Goal: Transaction & Acquisition: Purchase product/service

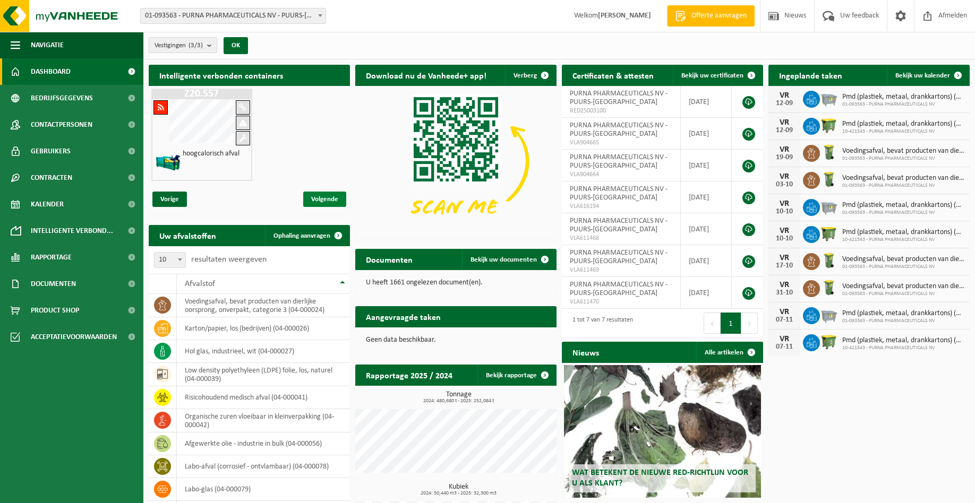
click at [326, 202] on span "Volgende" at bounding box center [324, 199] width 43 height 15
click at [319, 197] on span "Volgende" at bounding box center [324, 199] width 43 height 15
click at [165, 203] on span "Vorige" at bounding box center [169, 199] width 35 height 15
click at [59, 204] on span "Kalender" at bounding box center [47, 204] width 33 height 27
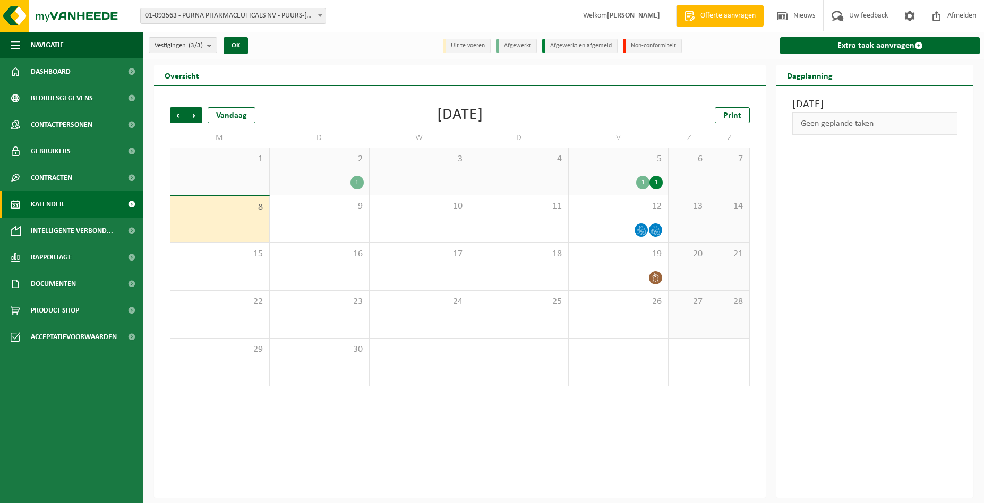
click at [602, 175] on div "5 1 1" at bounding box center [618, 171] width 99 height 47
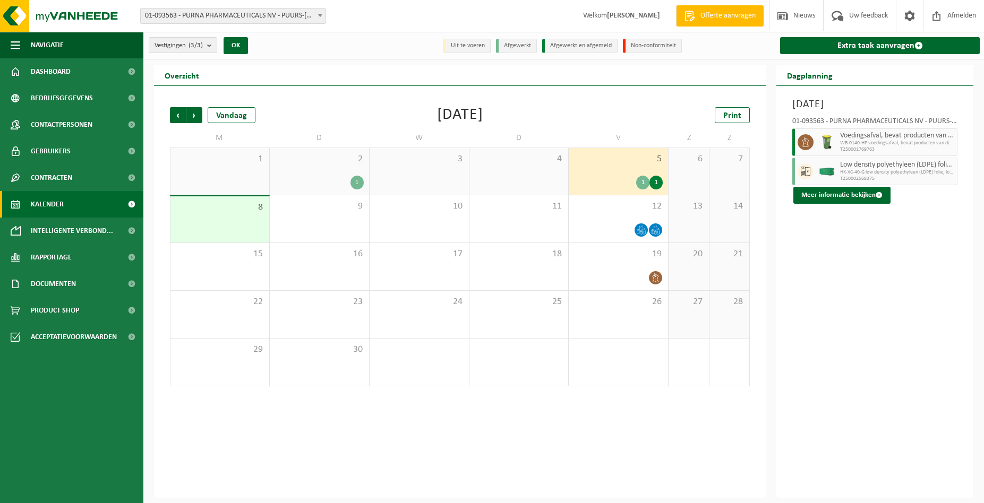
click at [336, 177] on div "1" at bounding box center [319, 183] width 89 height 14
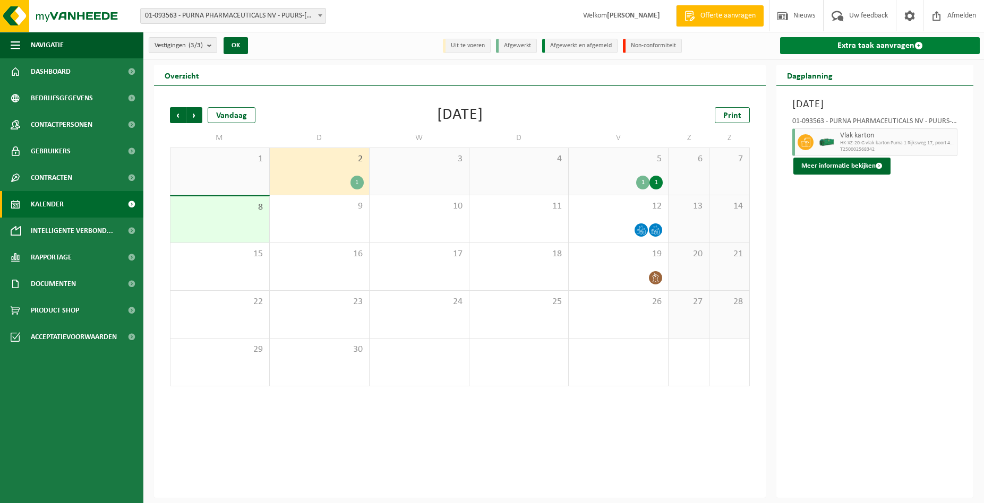
click at [843, 42] on link "Extra taak aanvragen" at bounding box center [880, 45] width 200 height 17
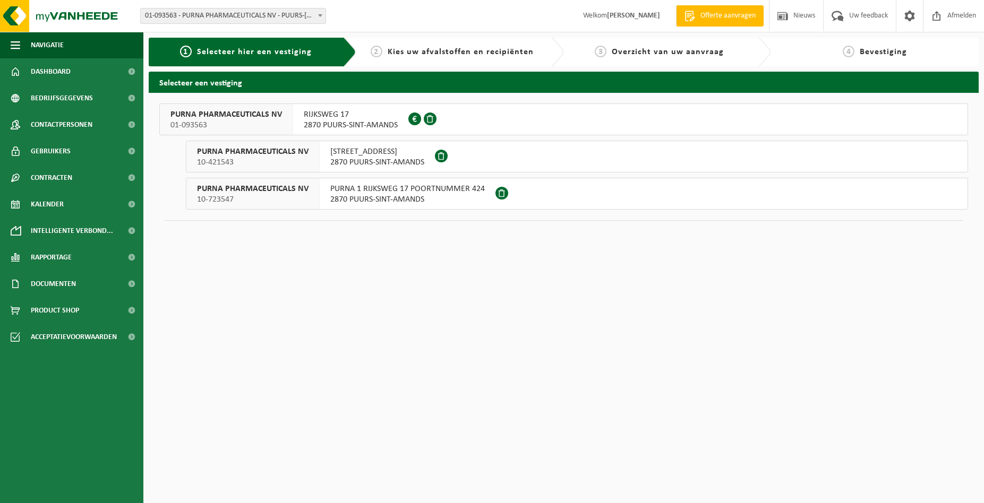
click at [238, 118] on span "PURNA PHARMACEUTICALS NV" at bounding box center [225, 114] width 111 height 11
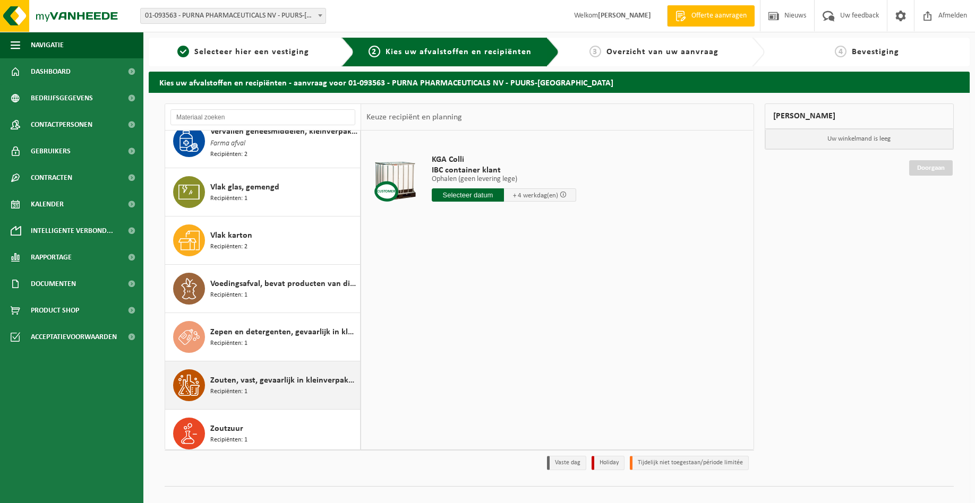
scroll to position [10, 0]
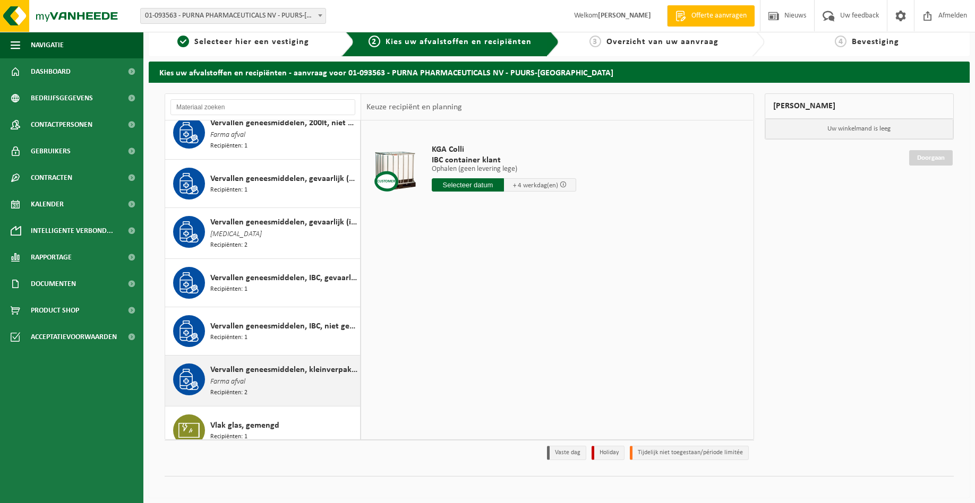
click at [262, 364] on span "Vervallen geneesmiddelen, kleinverpakking, niet gevaarlijk (huishoudelijk)" at bounding box center [283, 370] width 147 height 13
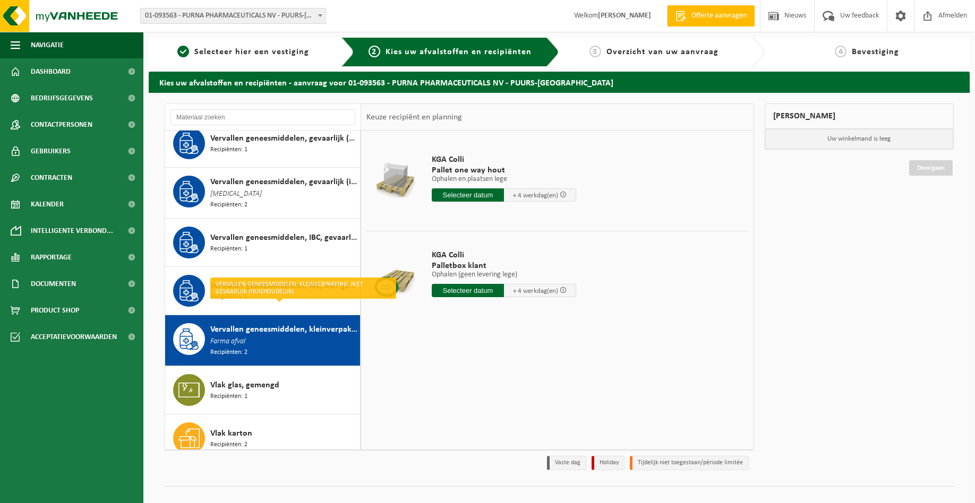
scroll to position [1578, 0]
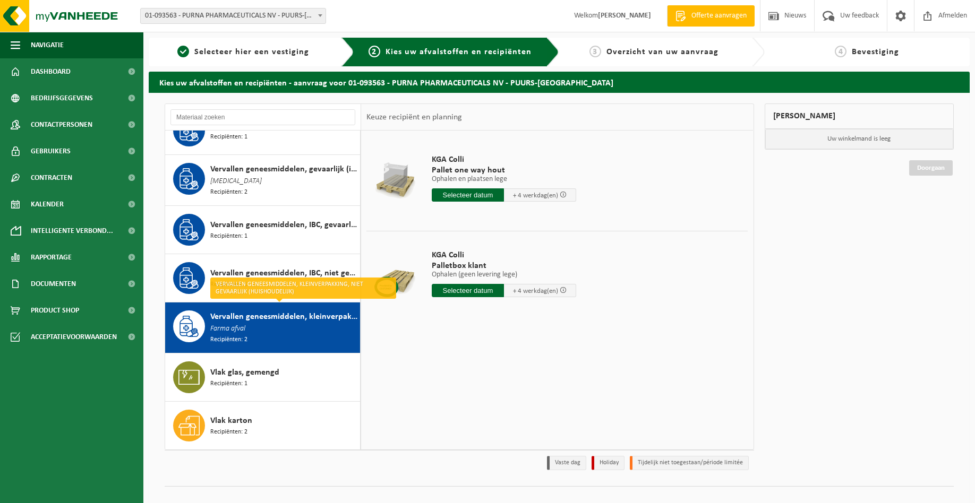
click at [510, 340] on div "KGA Colli Pallet one way hout Ophalen en plaatsen lege Ophalen en plaatsen lege…" at bounding box center [557, 290] width 392 height 319
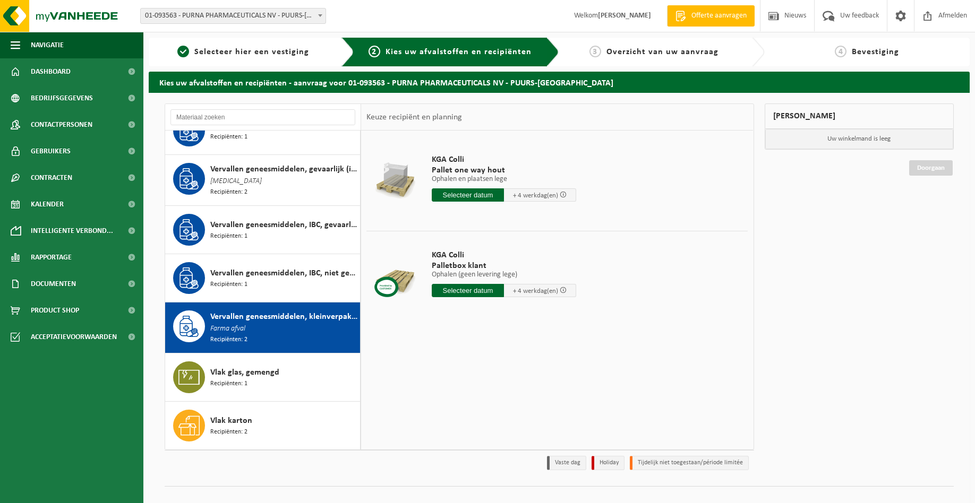
click at [463, 294] on input "text" at bounding box center [468, 290] width 72 height 13
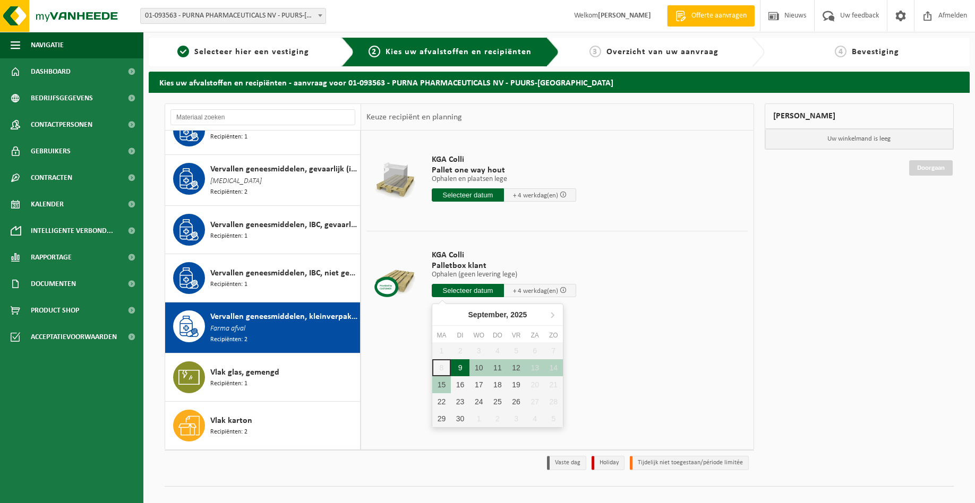
click at [459, 373] on div "9" at bounding box center [460, 367] width 19 height 17
type input "Van 2025-09-09"
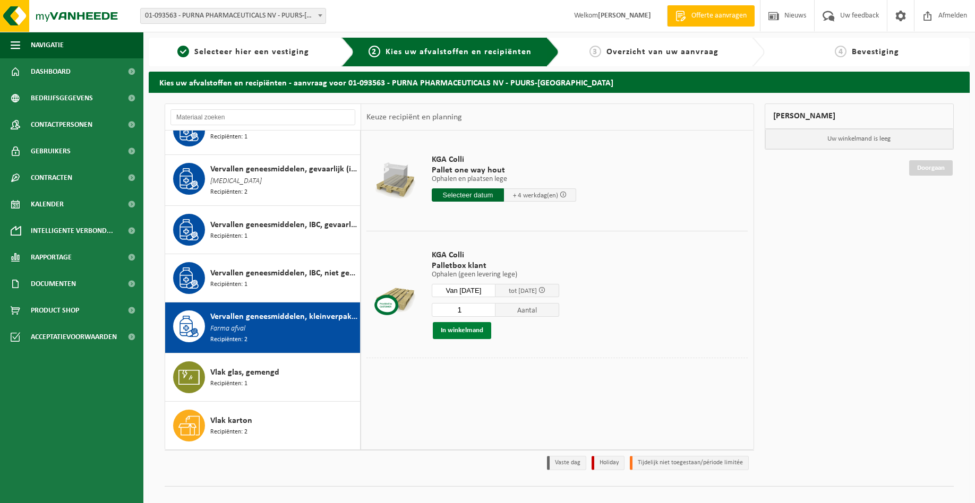
click at [468, 333] on button "In winkelmand" at bounding box center [462, 330] width 58 height 17
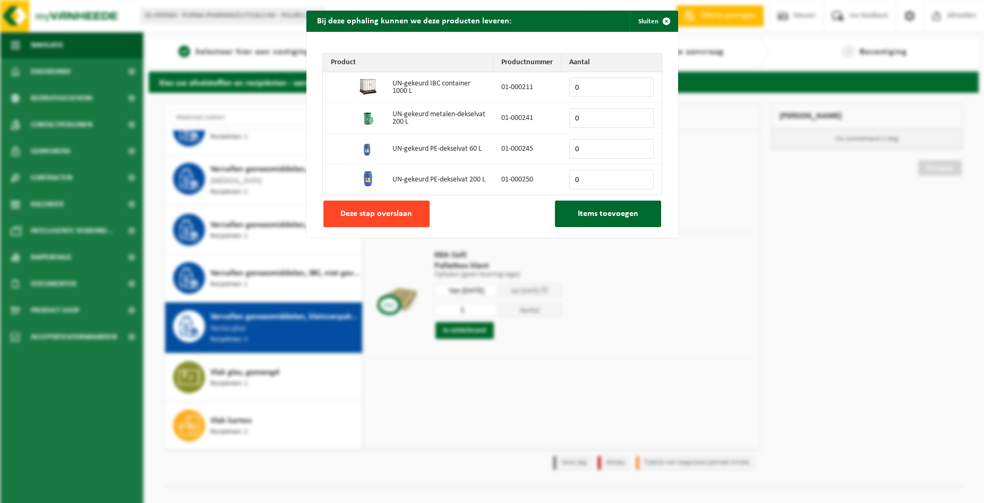
click at [381, 217] on span "Deze stap overslaan" at bounding box center [376, 214] width 72 height 8
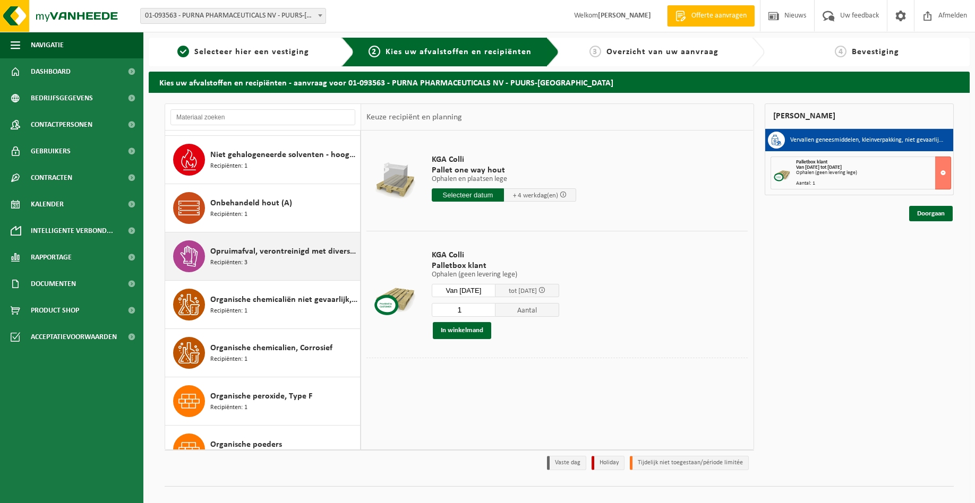
click at [241, 250] on span "Opruimafval, verontreinigd met diverse gevaarlijke afvalstoffen" at bounding box center [283, 251] width 147 height 13
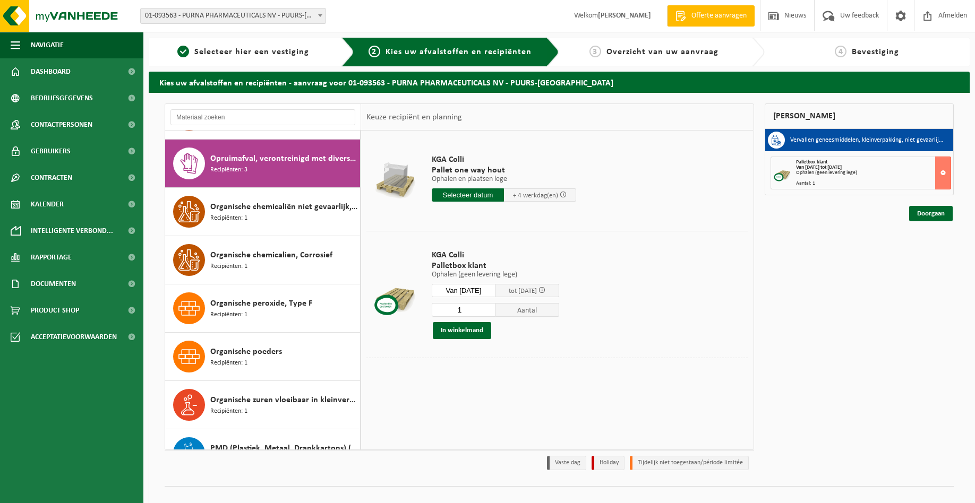
scroll to position [1016, 0]
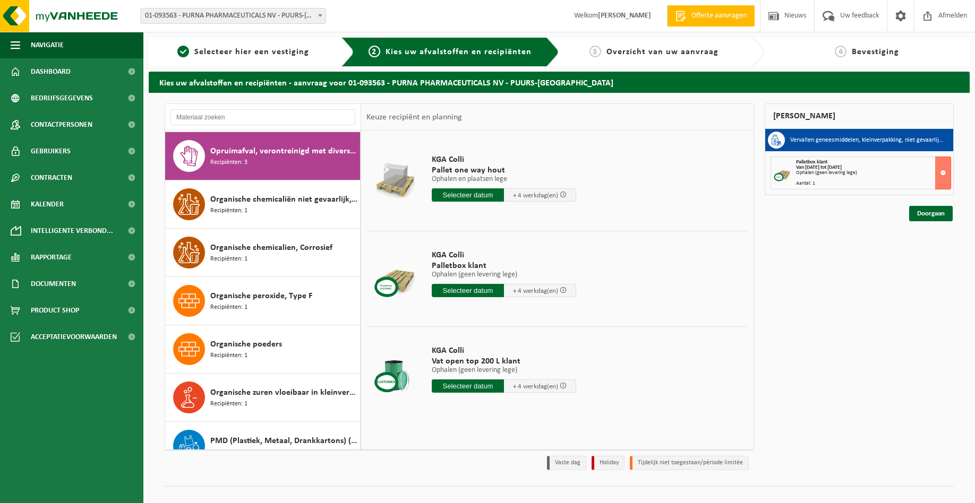
click at [467, 290] on input "text" at bounding box center [468, 290] width 72 height 13
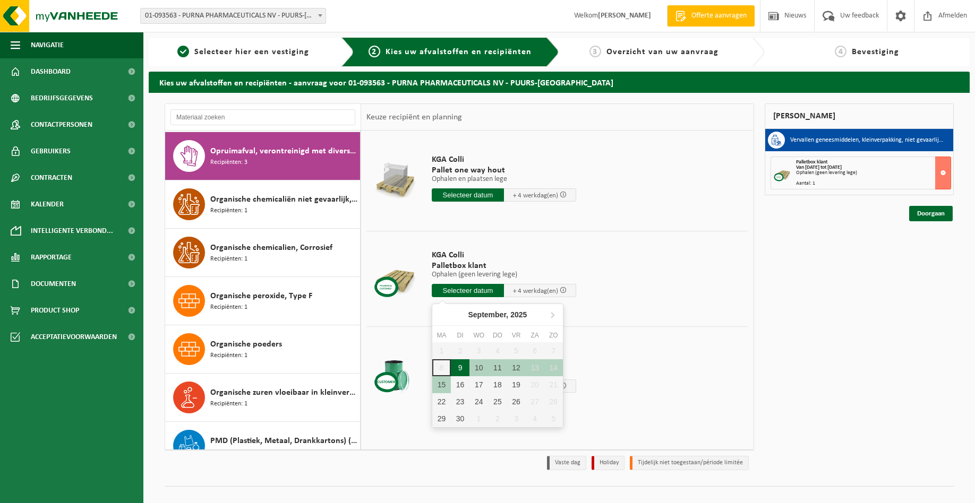
click at [457, 371] on div "9" at bounding box center [460, 367] width 19 height 17
type input "Van 2025-09-09"
type input "2025-09-09"
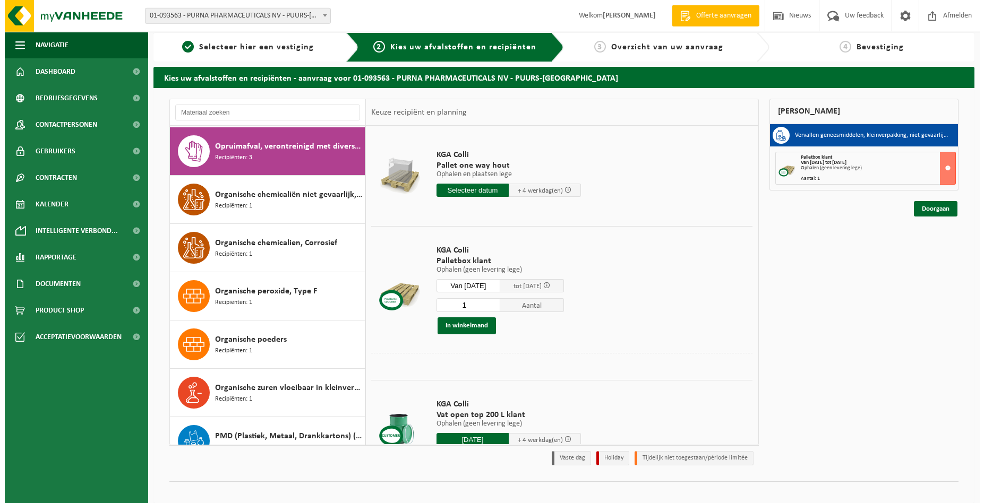
scroll to position [10, 0]
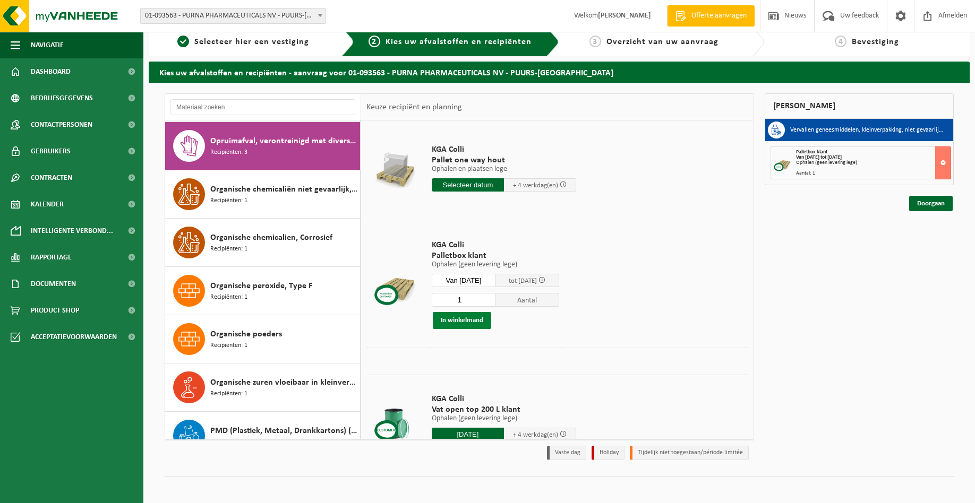
click at [465, 322] on button "In winkelmand" at bounding box center [462, 320] width 58 height 17
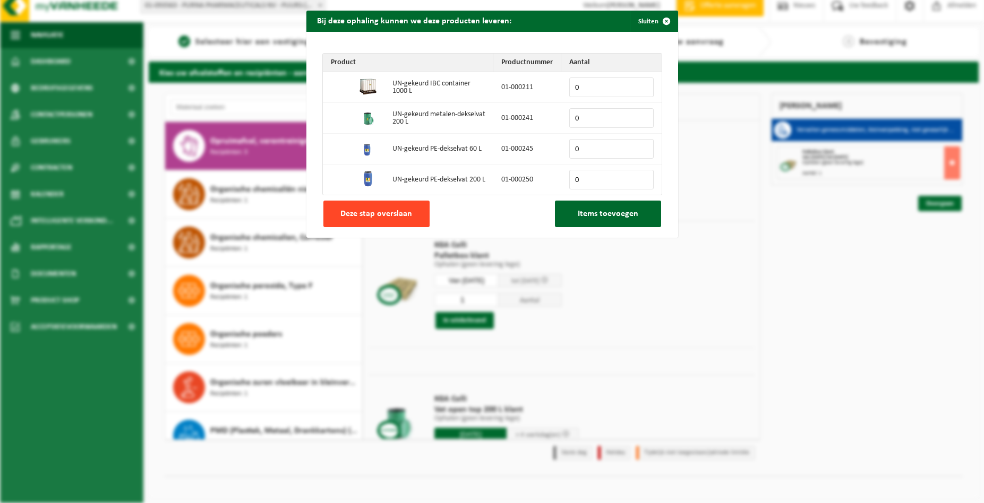
click at [392, 226] on button "Deze stap overslaan" at bounding box center [376, 214] width 106 height 27
